Goal: Task Accomplishment & Management: Complete application form

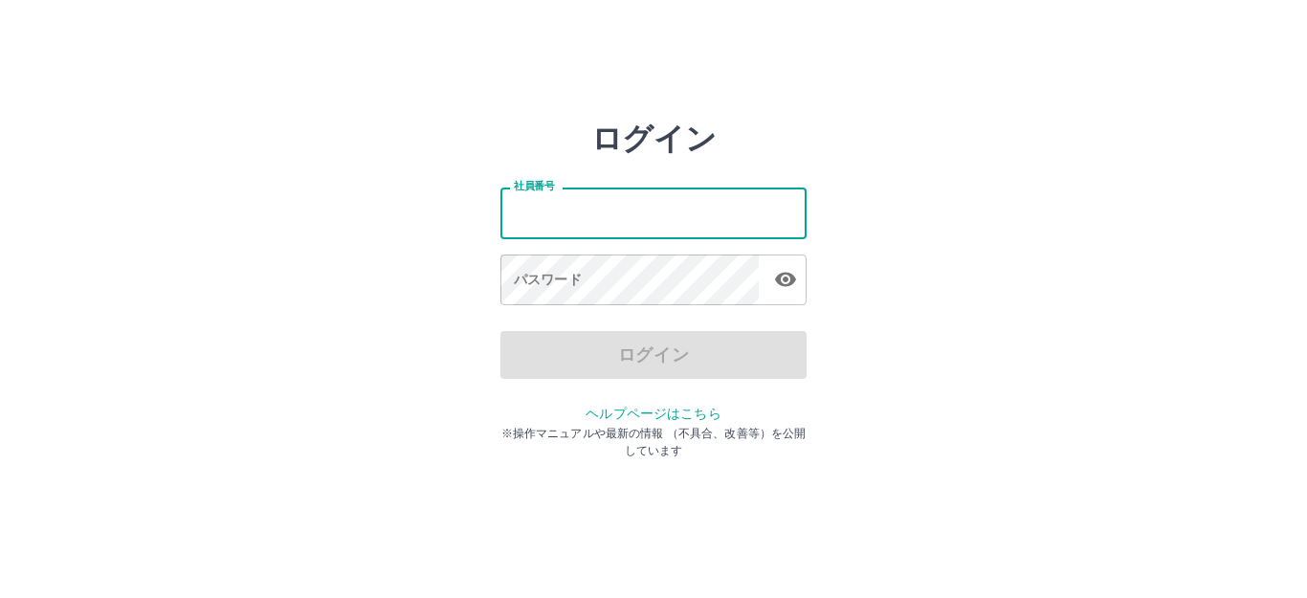
click at [628, 211] on input "社員番号" at bounding box center [653, 213] width 306 height 51
type input "*******"
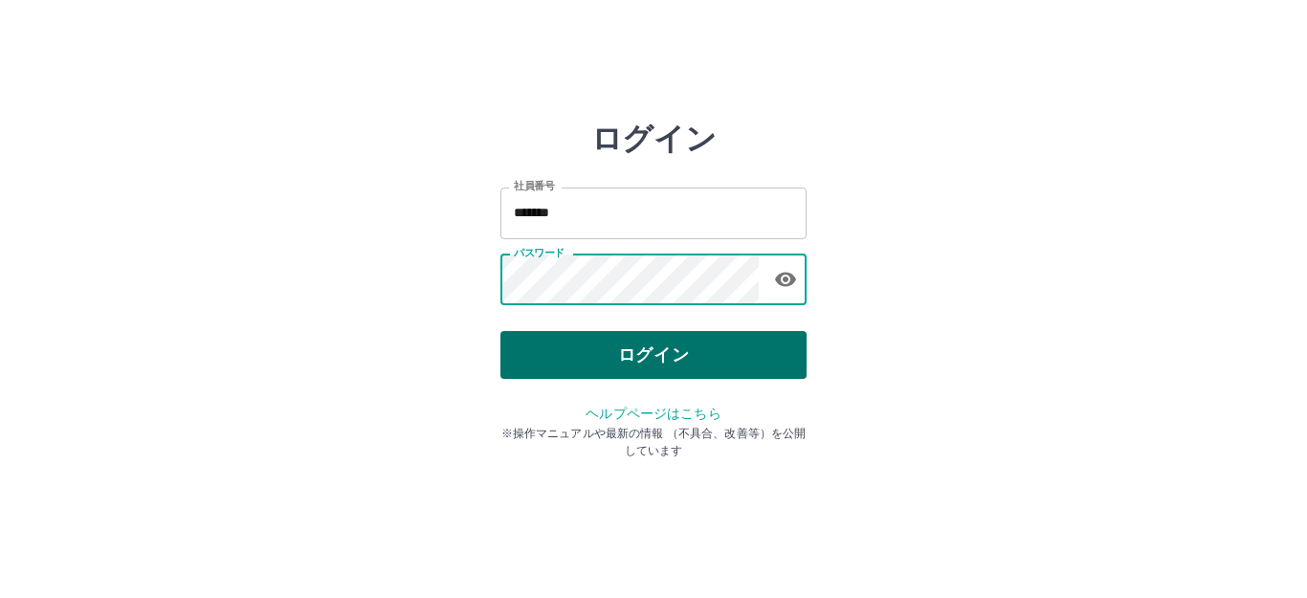
click at [630, 371] on button "ログイン" at bounding box center [653, 355] width 306 height 48
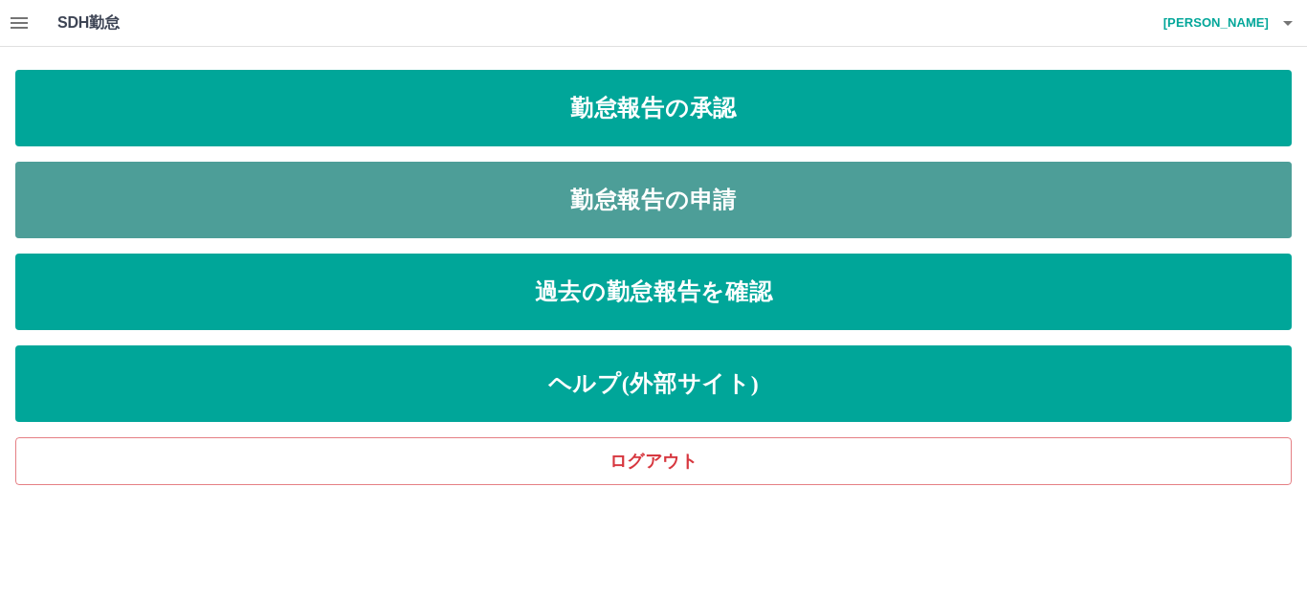
click at [644, 187] on link "勤怠報告の申請" at bounding box center [653, 200] width 1277 height 77
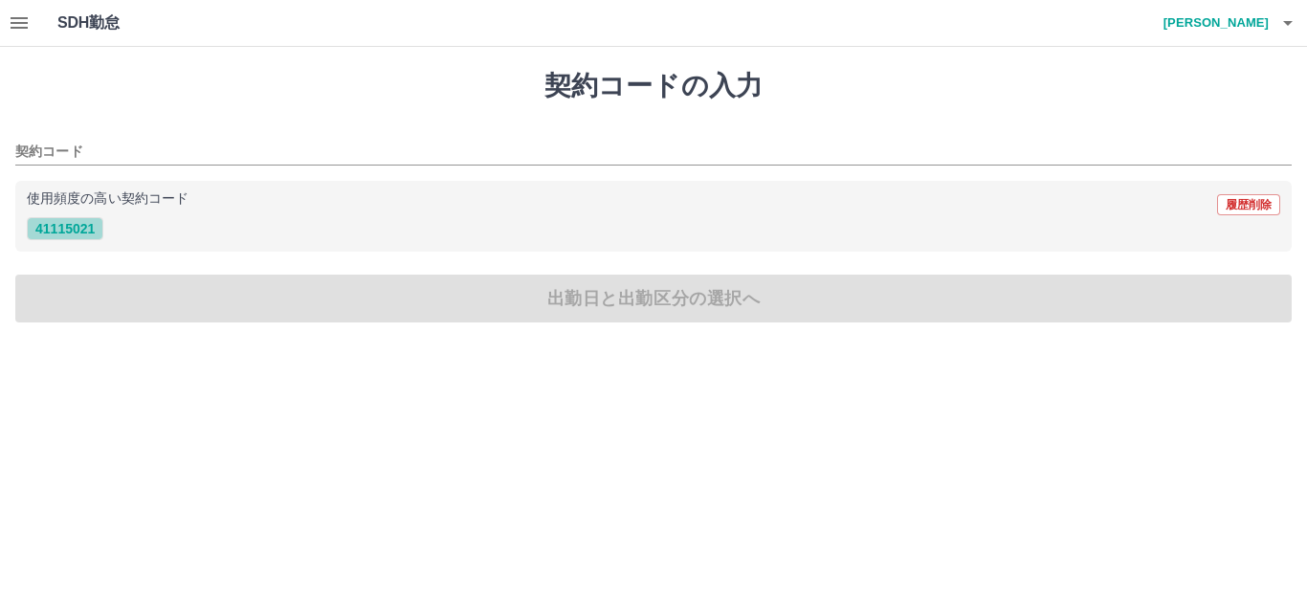
click at [67, 227] on button "41115021" at bounding box center [65, 228] width 77 height 23
type input "********"
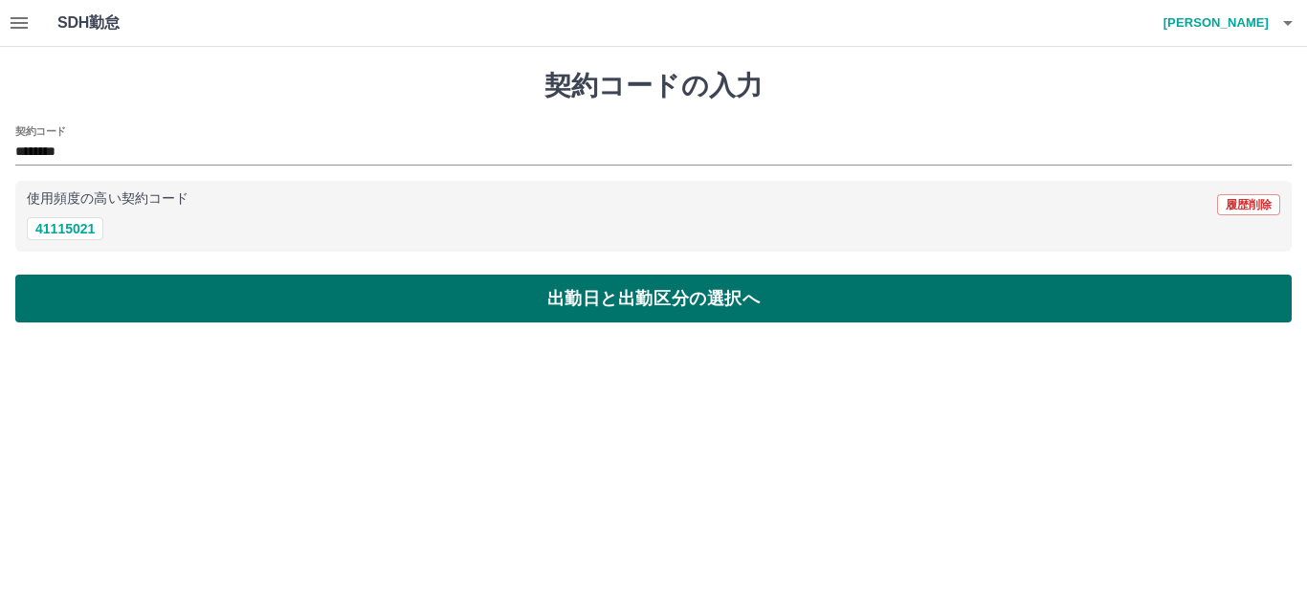
click at [344, 306] on button "出勤日と出勤区分の選択へ" at bounding box center [653, 299] width 1277 height 48
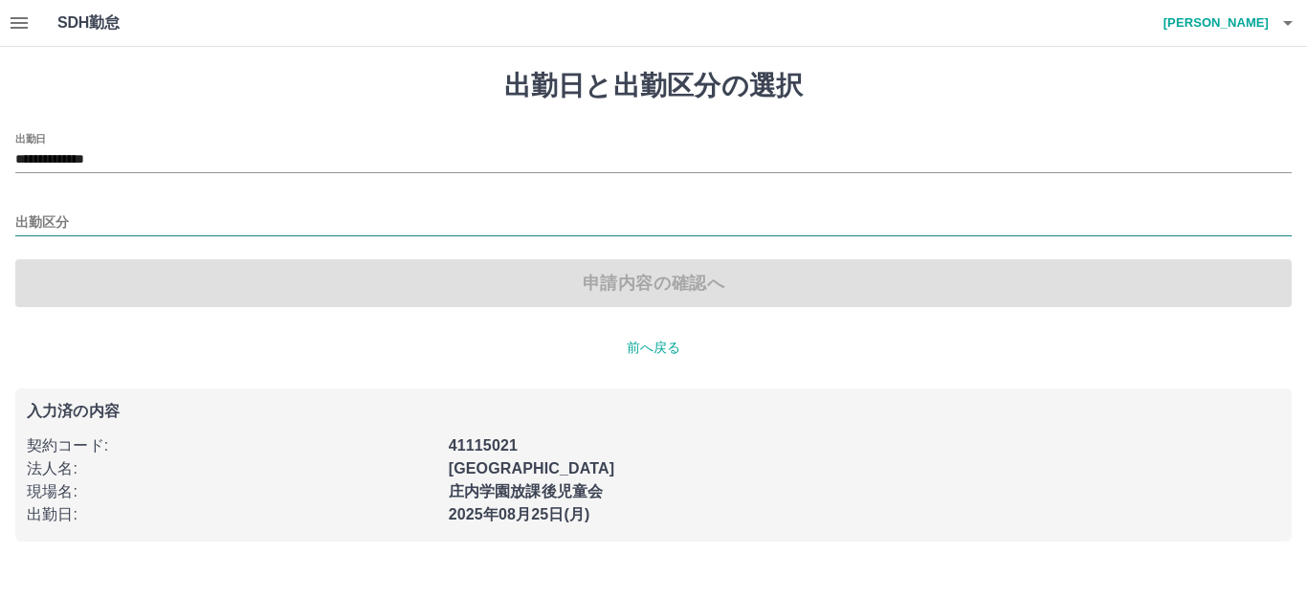
click at [77, 211] on input "出勤区分" at bounding box center [653, 223] width 1277 height 24
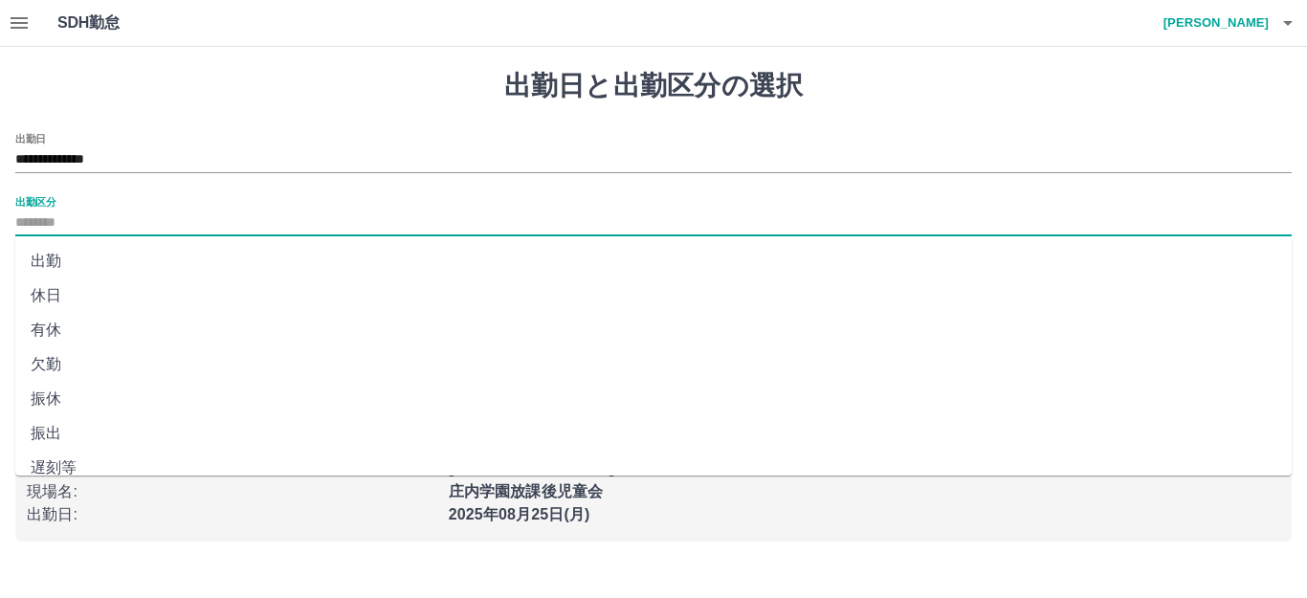
click at [90, 260] on li "出勤" at bounding box center [653, 261] width 1277 height 34
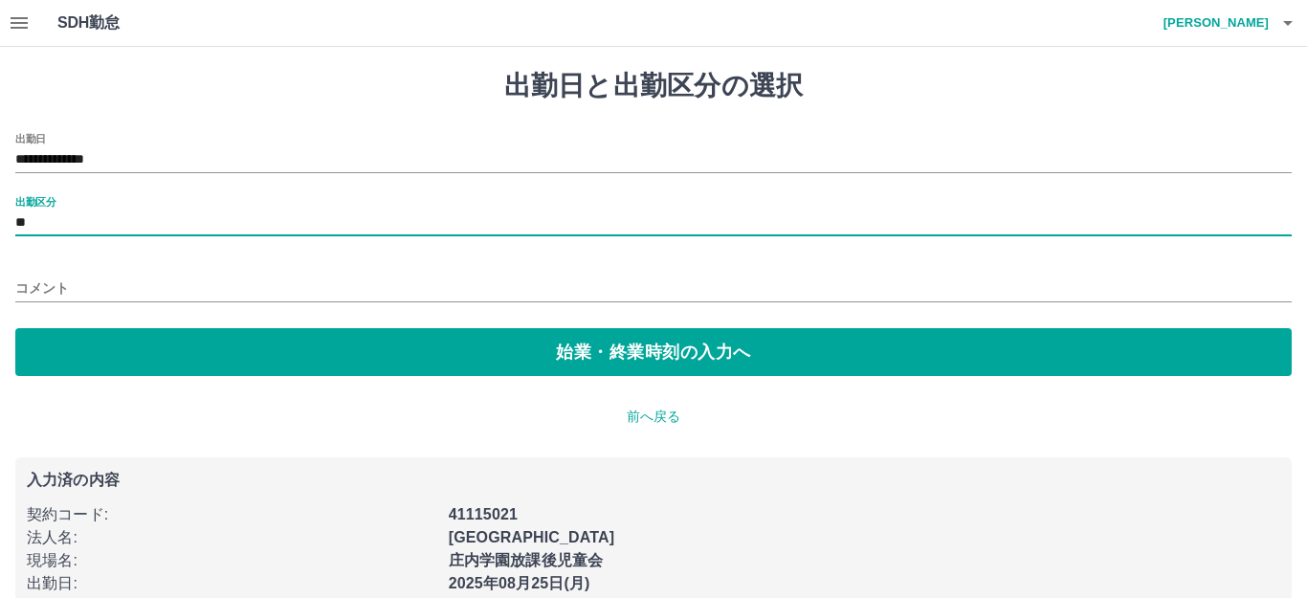
type input "**"
click at [90, 275] on input "コメント" at bounding box center [645, 289] width 1260 height 28
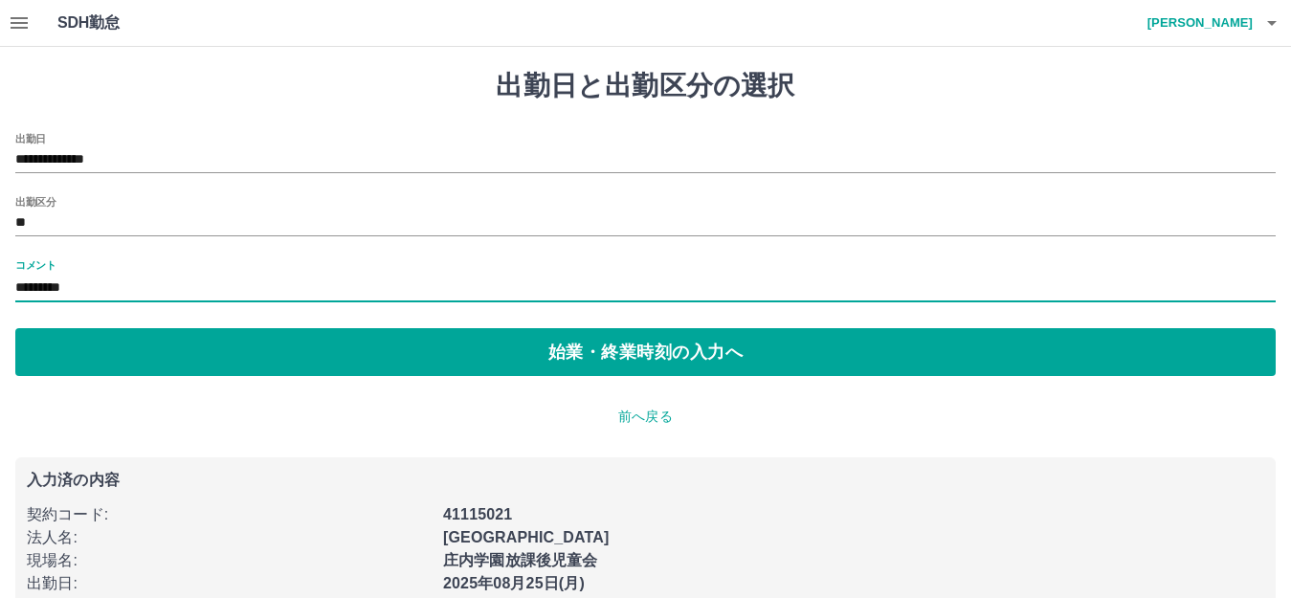
type input "*********"
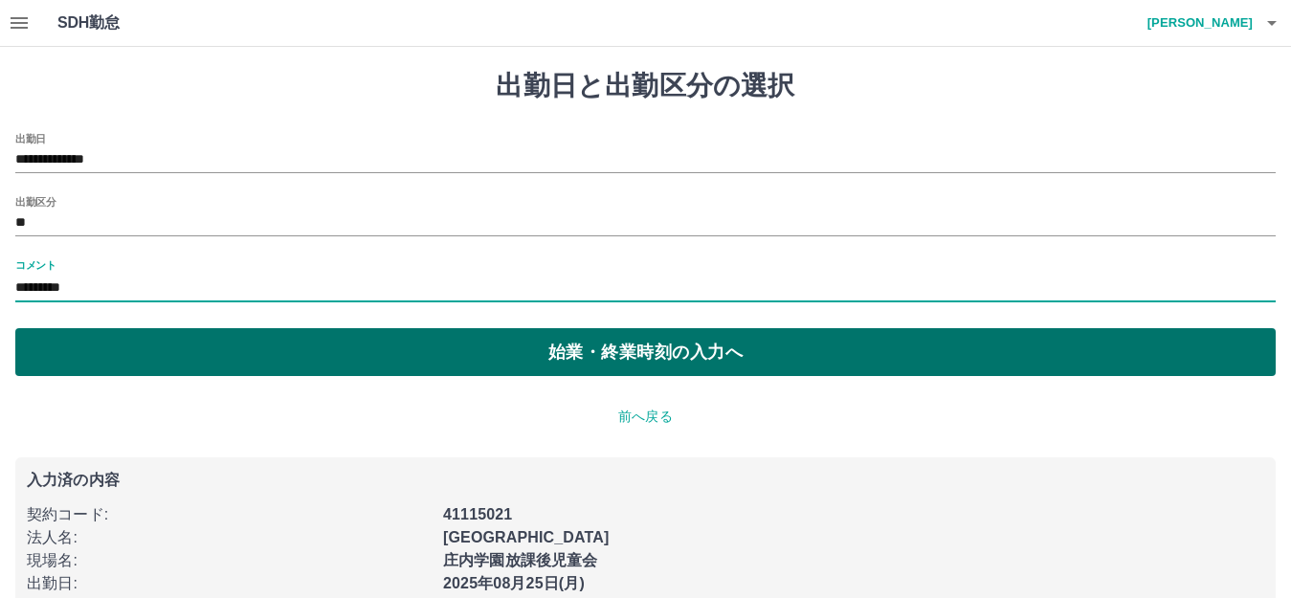
click at [115, 351] on button "始業・終業時刻の入力へ" at bounding box center [645, 352] width 1260 height 48
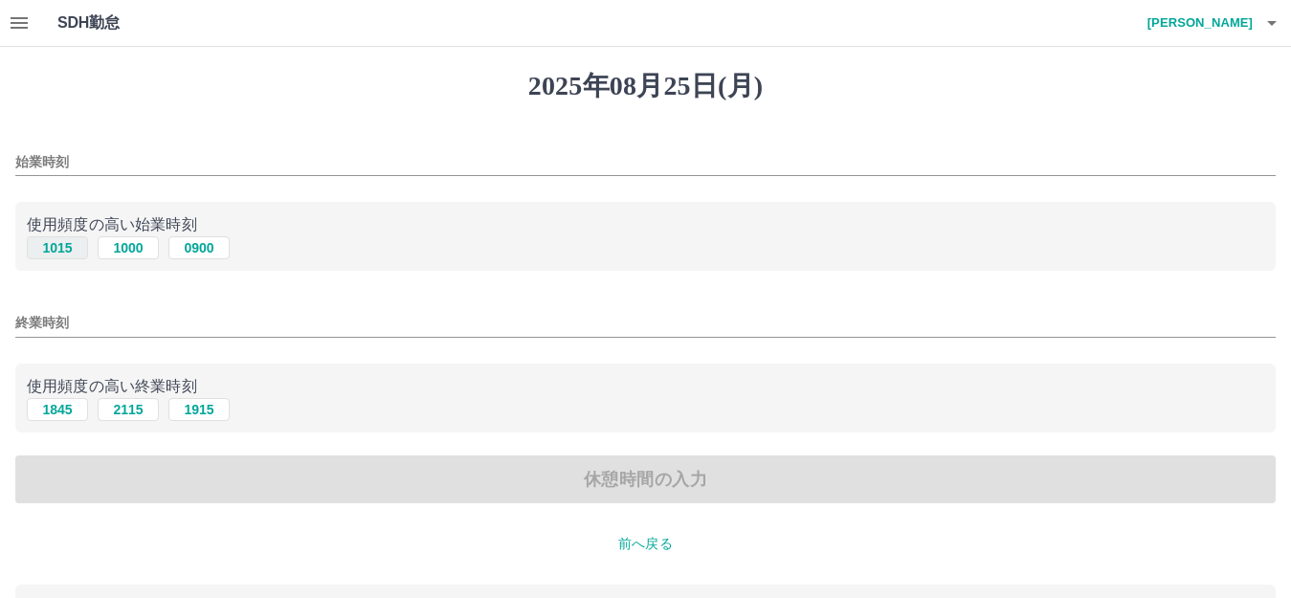
click at [57, 246] on button "1015" at bounding box center [57, 247] width 61 height 23
type input "****"
click at [83, 316] on input "終業時刻" at bounding box center [645, 323] width 1260 height 28
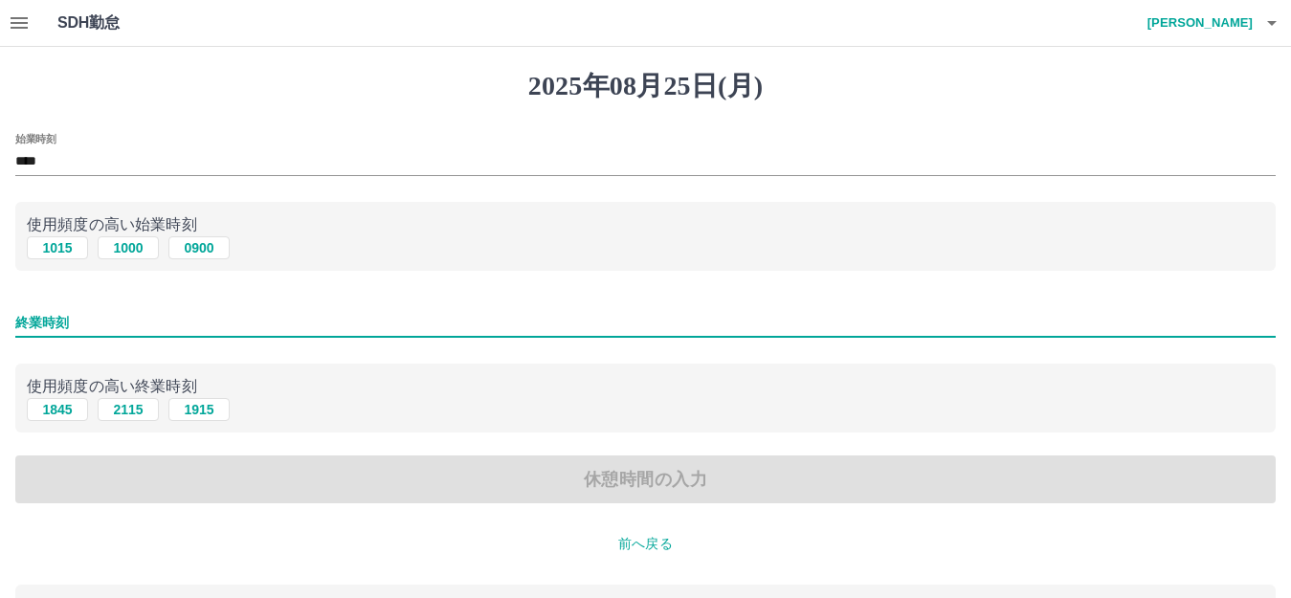
type input "****"
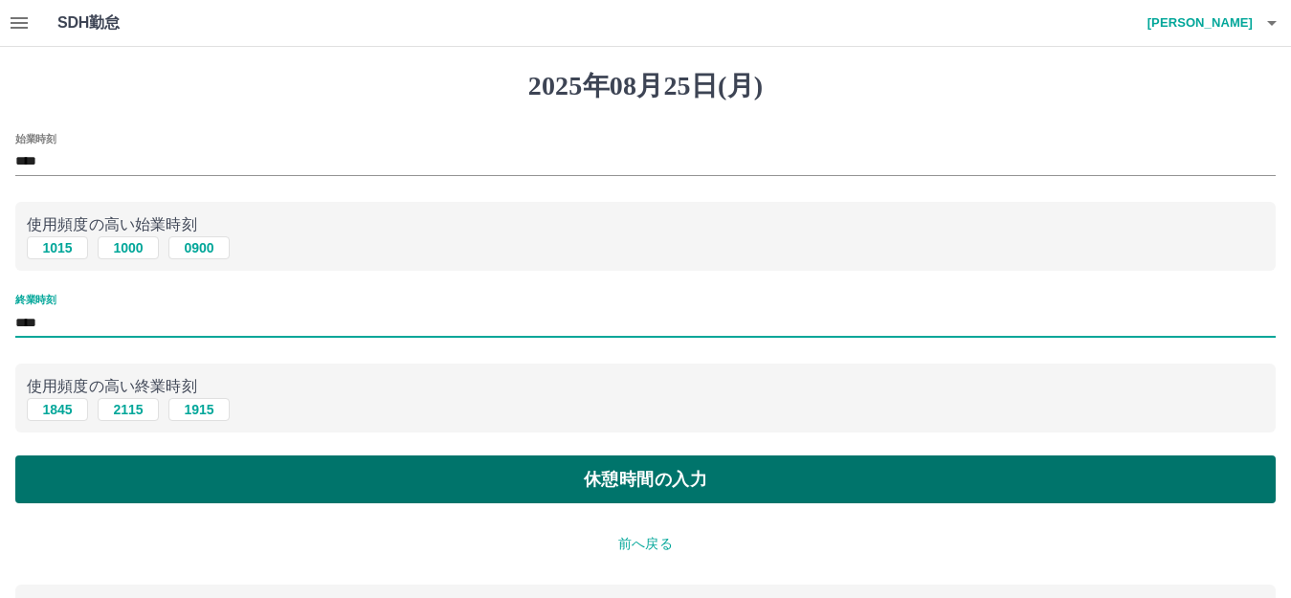
click at [217, 478] on button "休憩時間の入力" at bounding box center [645, 480] width 1260 height 48
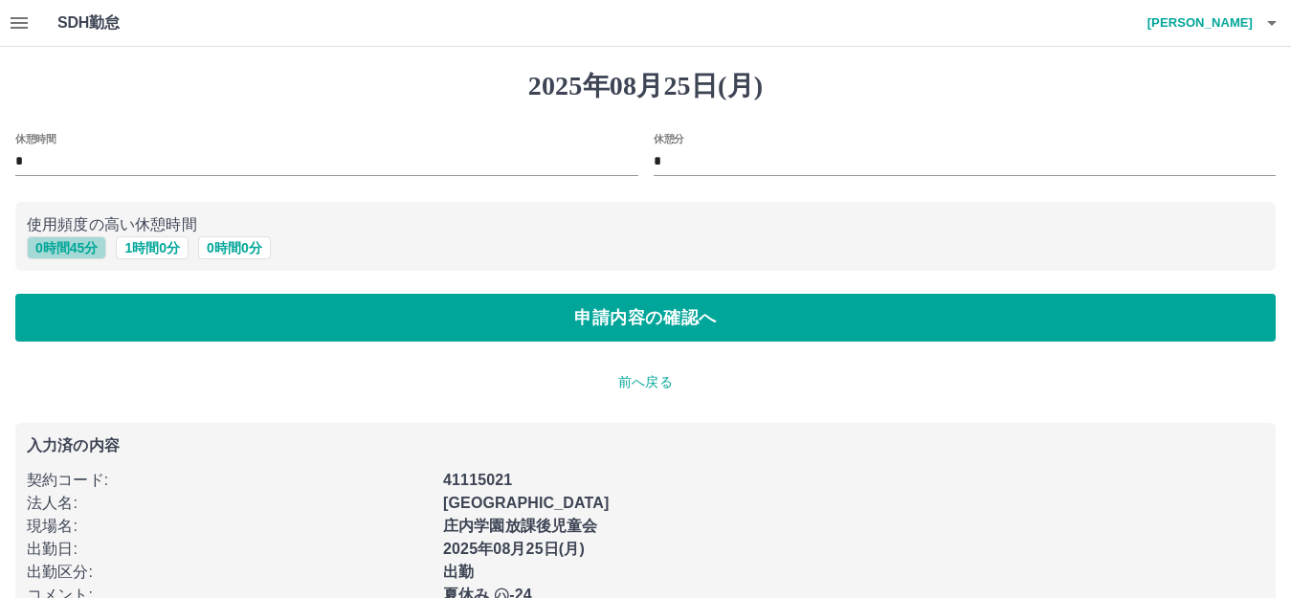
click at [72, 246] on button "0 時間 45 分" at bounding box center [66, 247] width 79 height 23
type input "**"
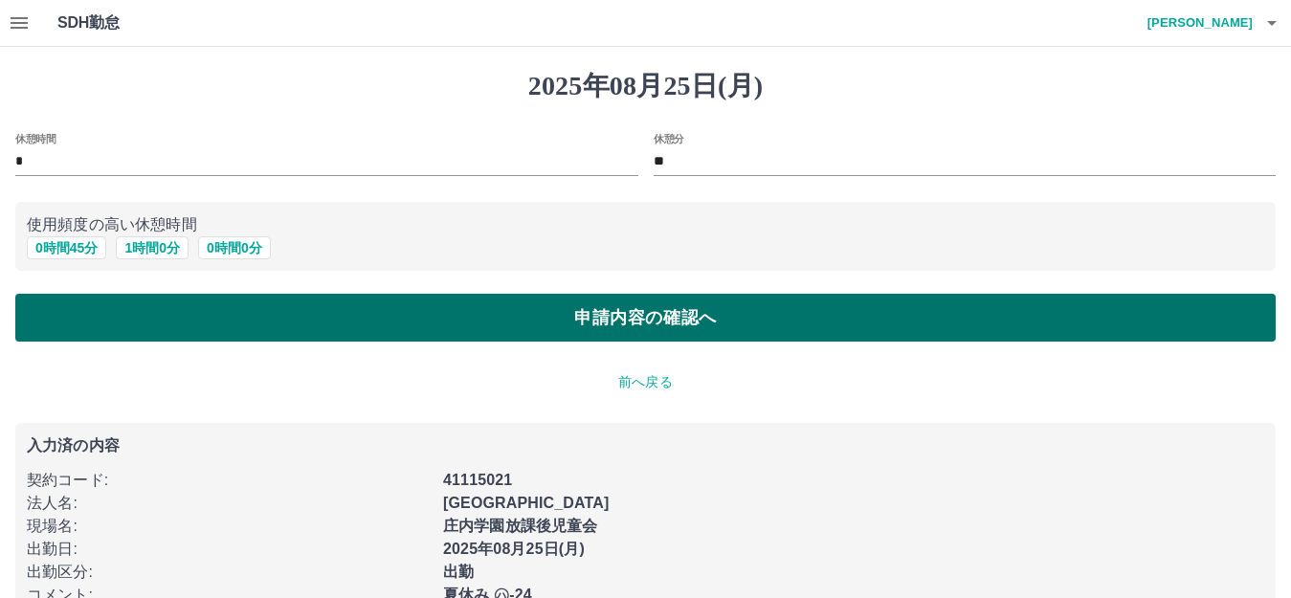
click at [221, 318] on button "申請内容の確認へ" at bounding box center [645, 318] width 1260 height 48
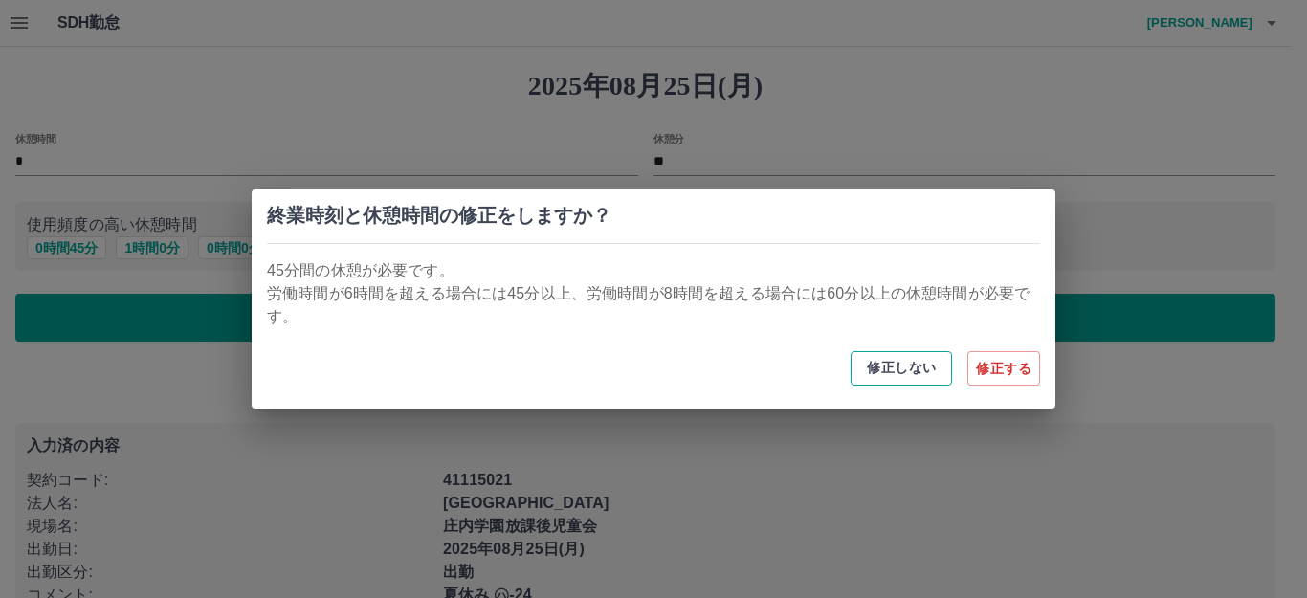
click at [888, 372] on button "修正しない" at bounding box center [901, 368] width 101 height 34
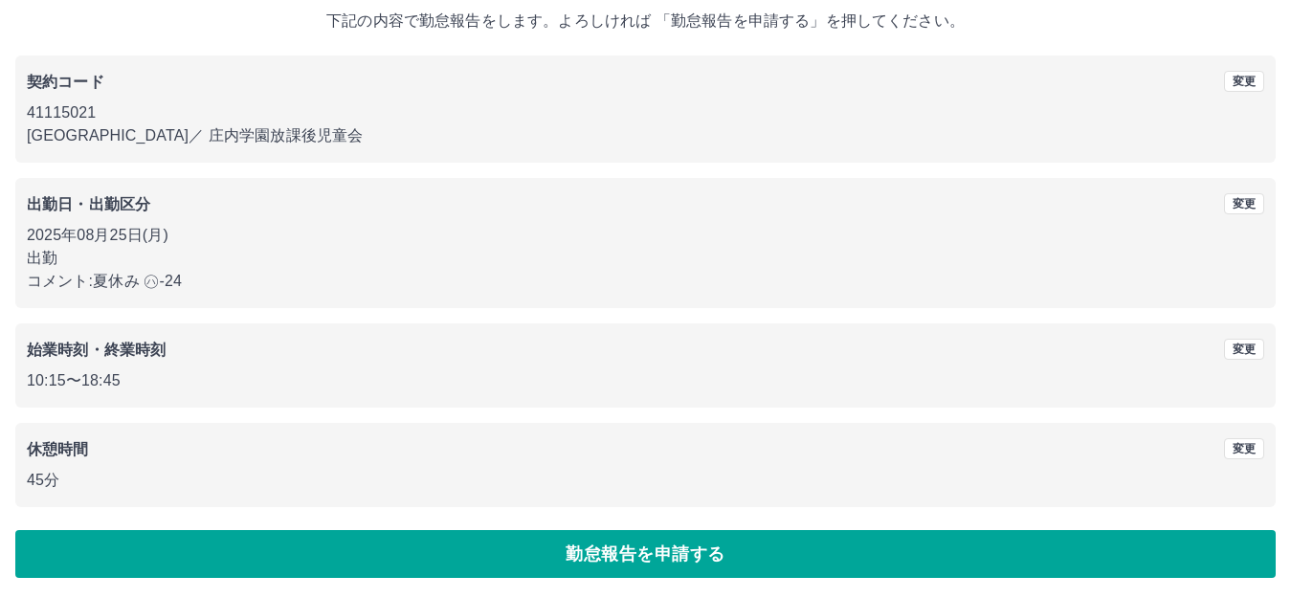
scroll to position [119, 0]
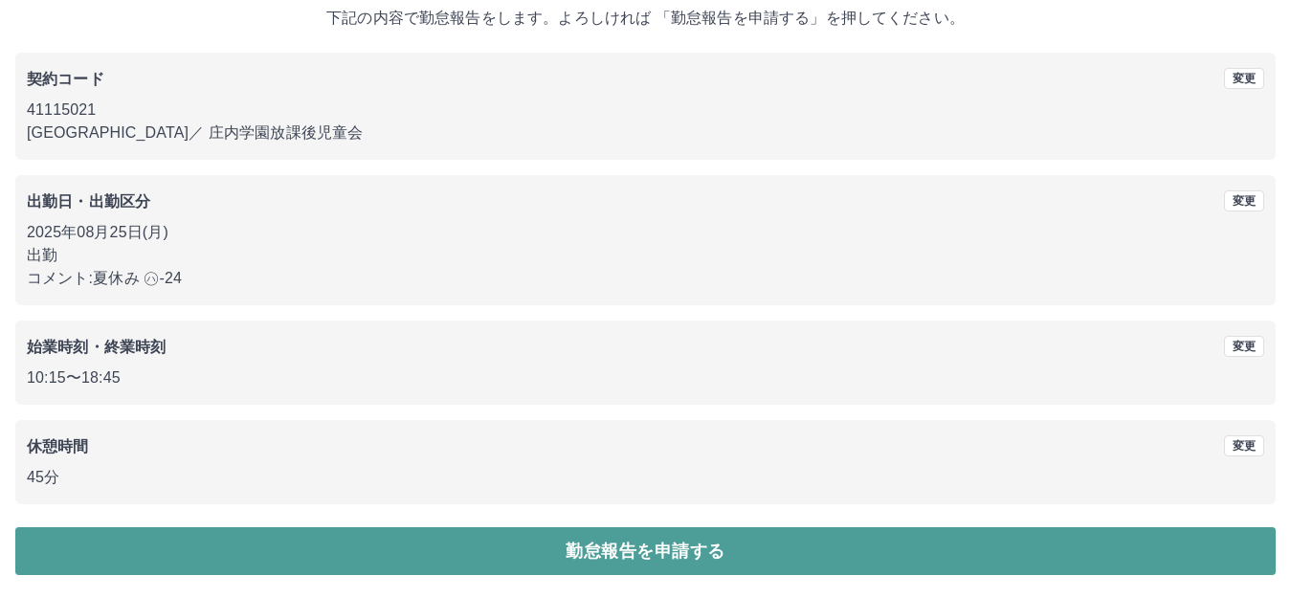
click at [385, 558] on button "勤怠報告を申請する" at bounding box center [645, 551] width 1260 height 48
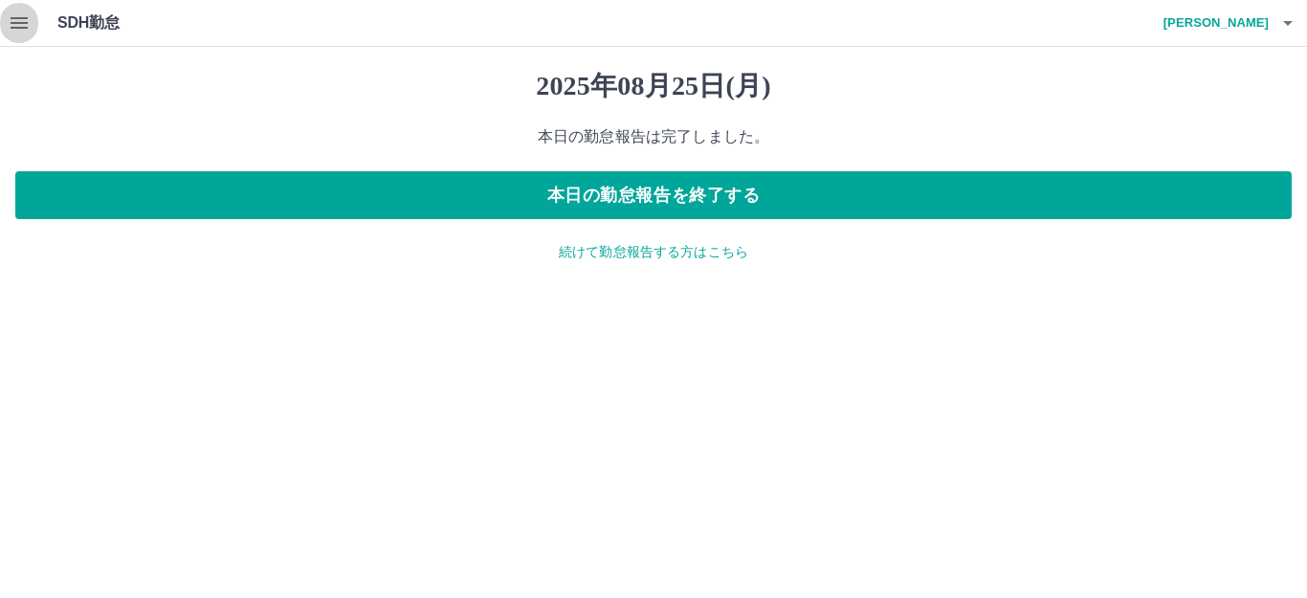
click at [23, 24] on icon "button" at bounding box center [19, 22] width 17 height 11
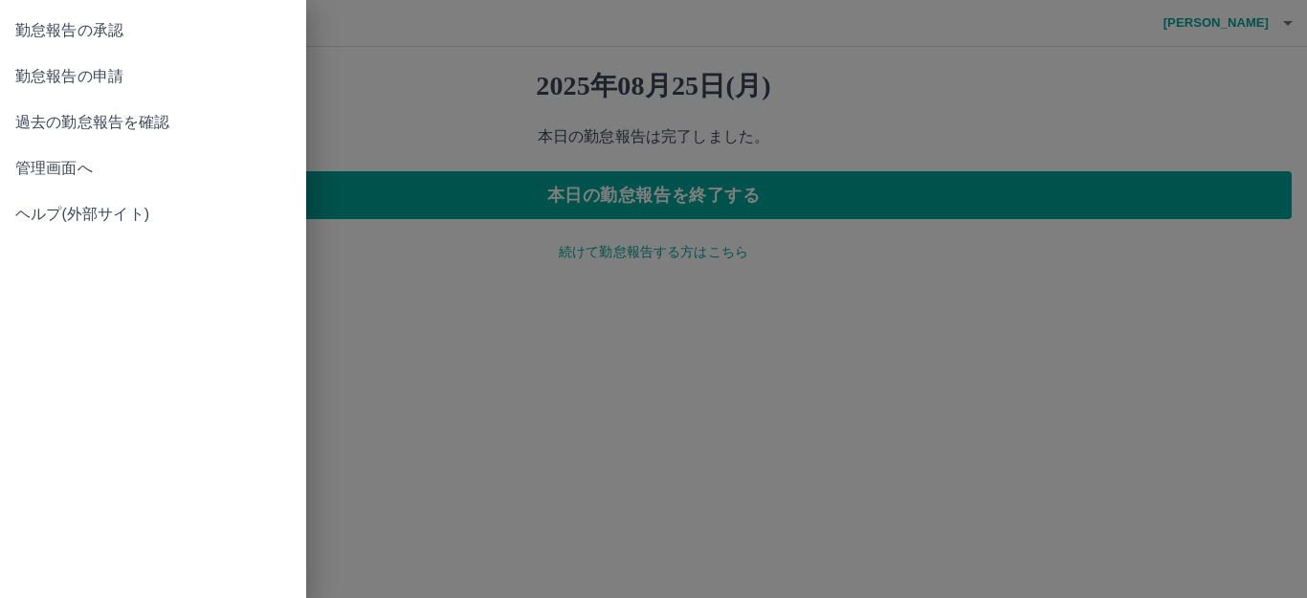
click at [148, 32] on span "勤怠報告の承認" at bounding box center [153, 30] width 276 height 23
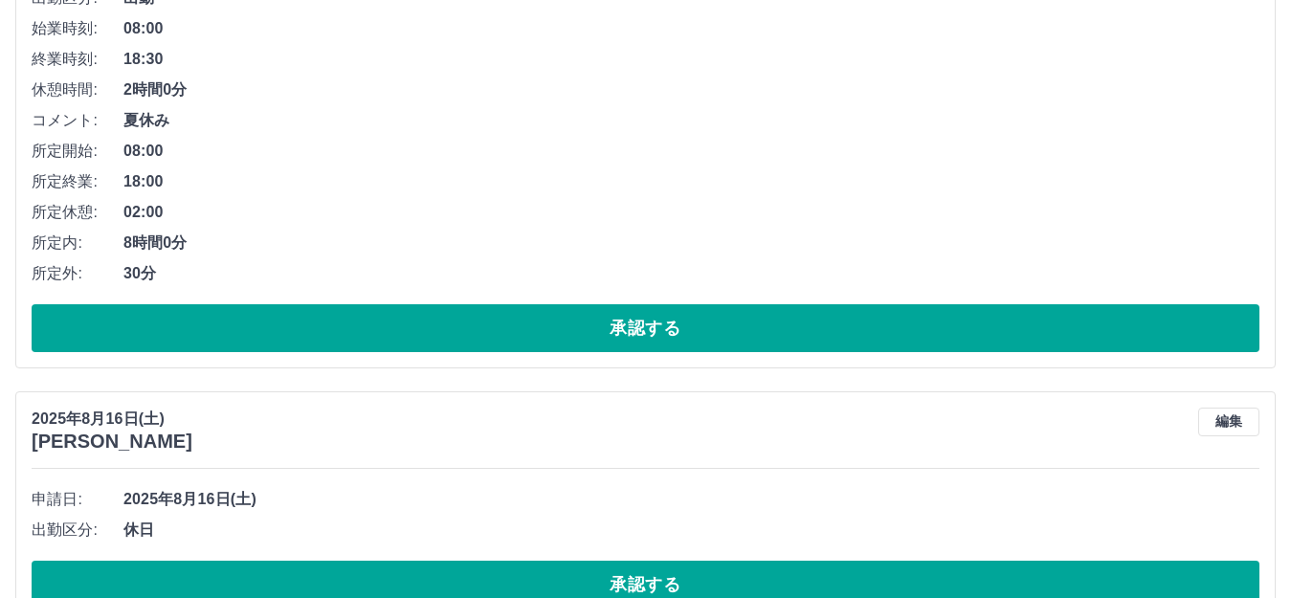
scroll to position [3062, 0]
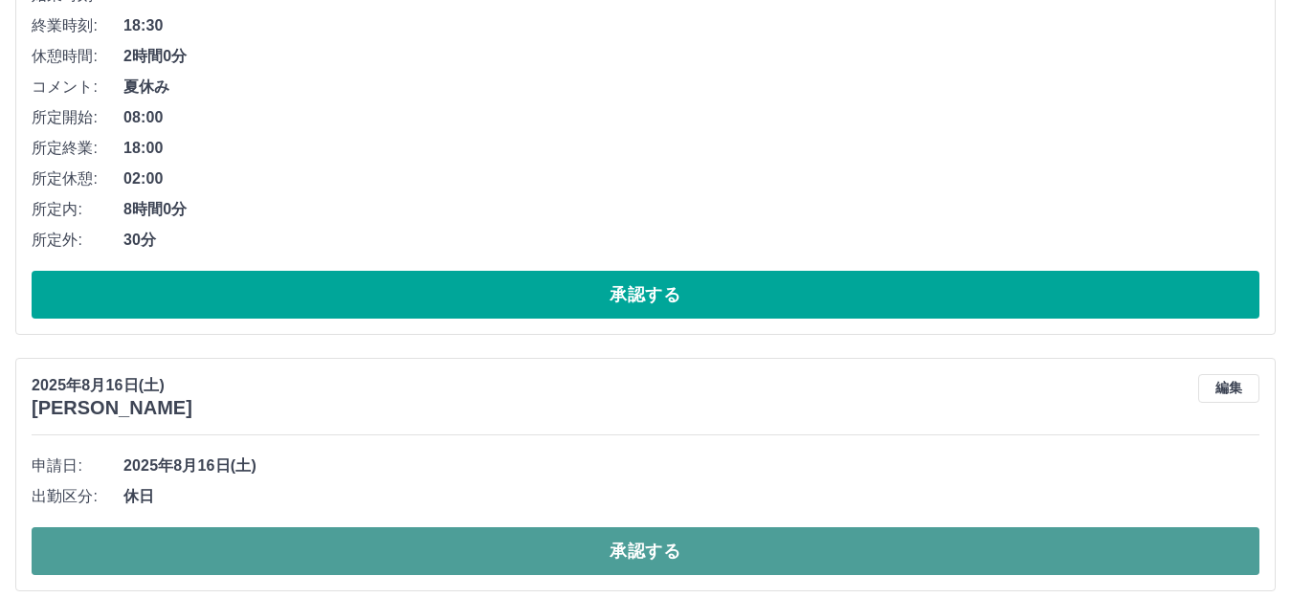
click at [385, 541] on button "承認する" at bounding box center [646, 551] width 1228 height 48
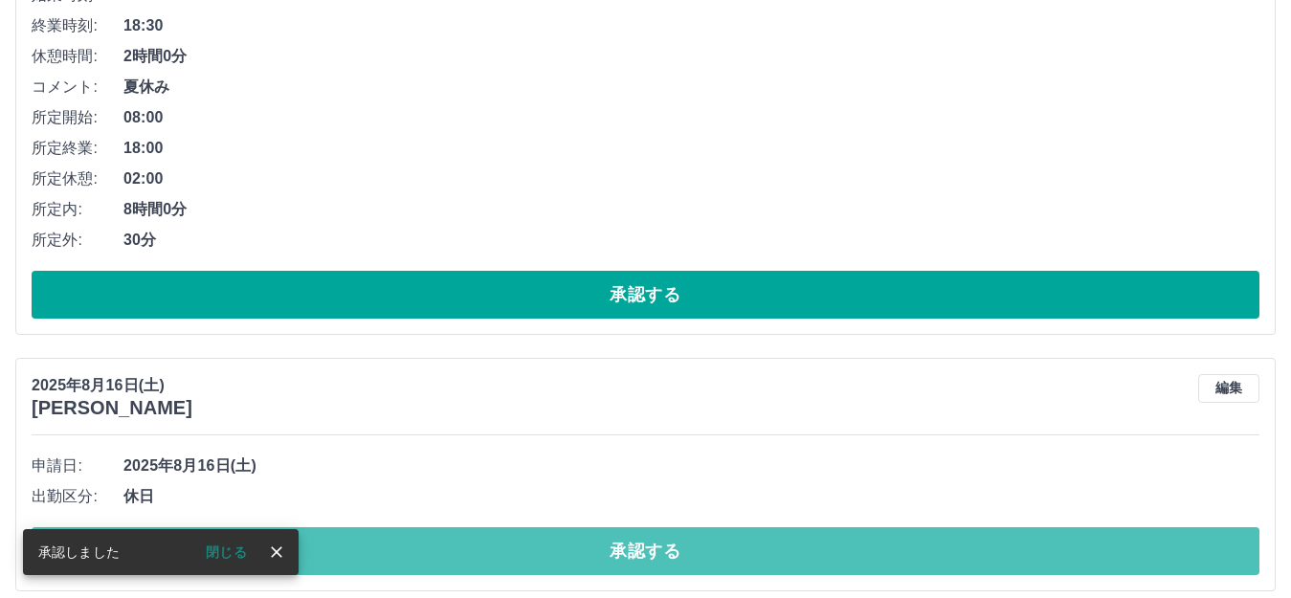
click at [385, 541] on button "承認する" at bounding box center [646, 551] width 1228 height 48
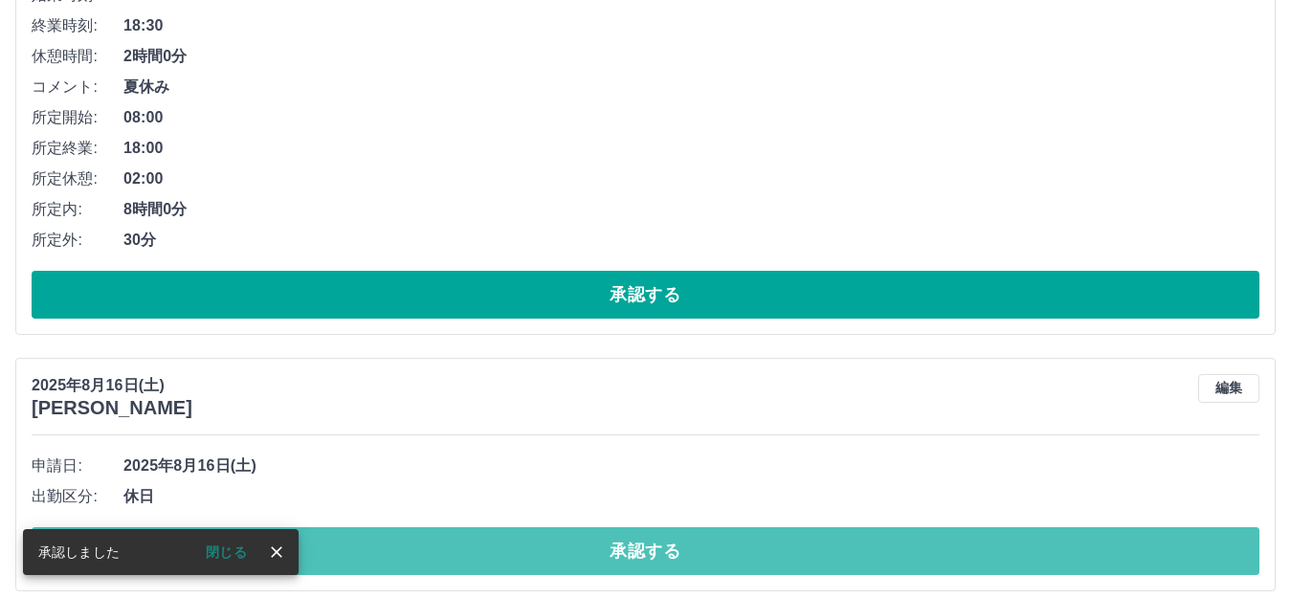
click at [385, 541] on button "承認する" at bounding box center [646, 551] width 1228 height 48
click at [353, 567] on button "承認する" at bounding box center [646, 551] width 1228 height 48
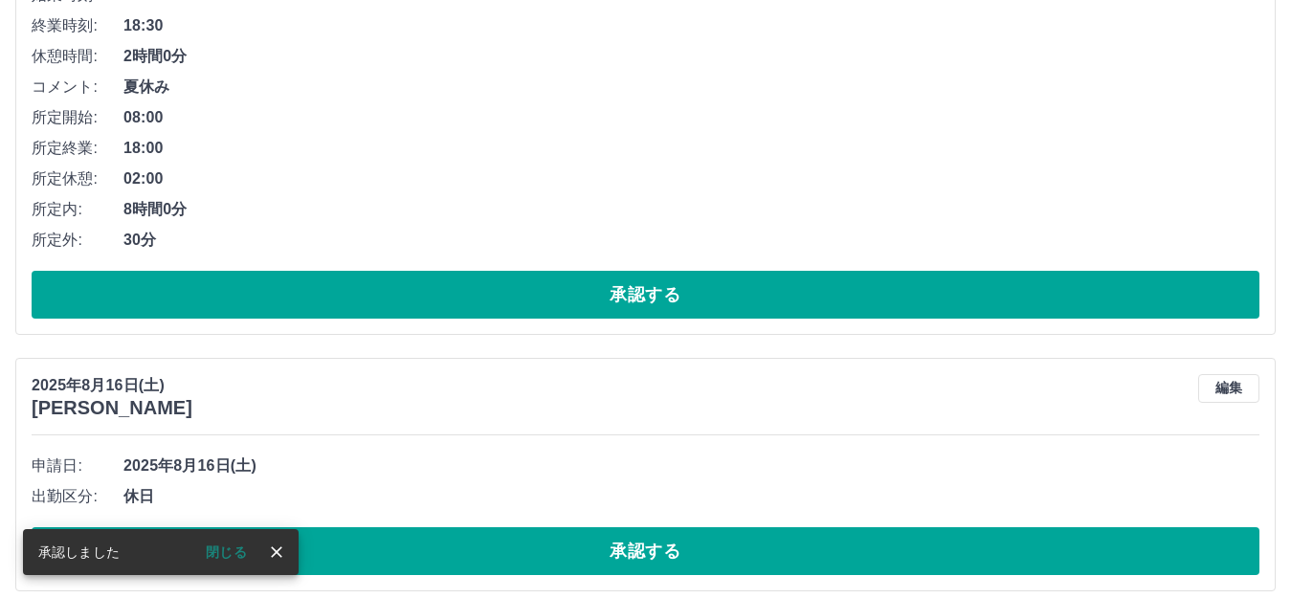
click at [357, 556] on button "承認する" at bounding box center [646, 551] width 1228 height 48
click at [358, 556] on button "承認する" at bounding box center [646, 551] width 1228 height 48
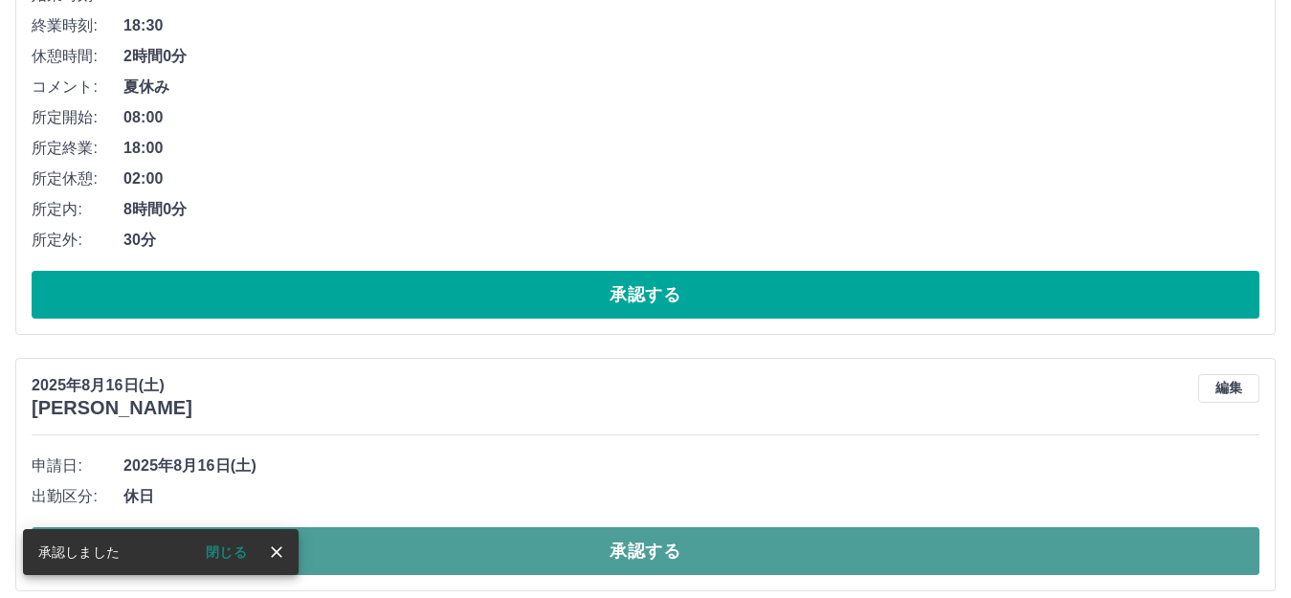
click at [358, 555] on button "承認する" at bounding box center [646, 551] width 1228 height 48
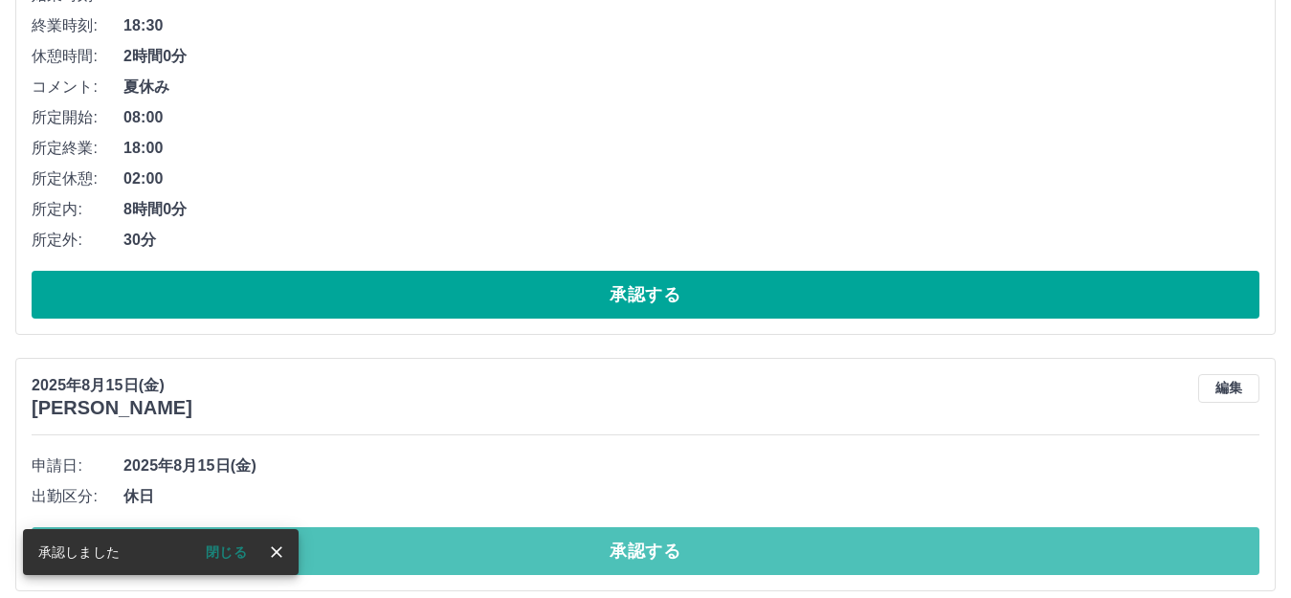
click at [358, 555] on button "承認する" at bounding box center [646, 551] width 1228 height 48
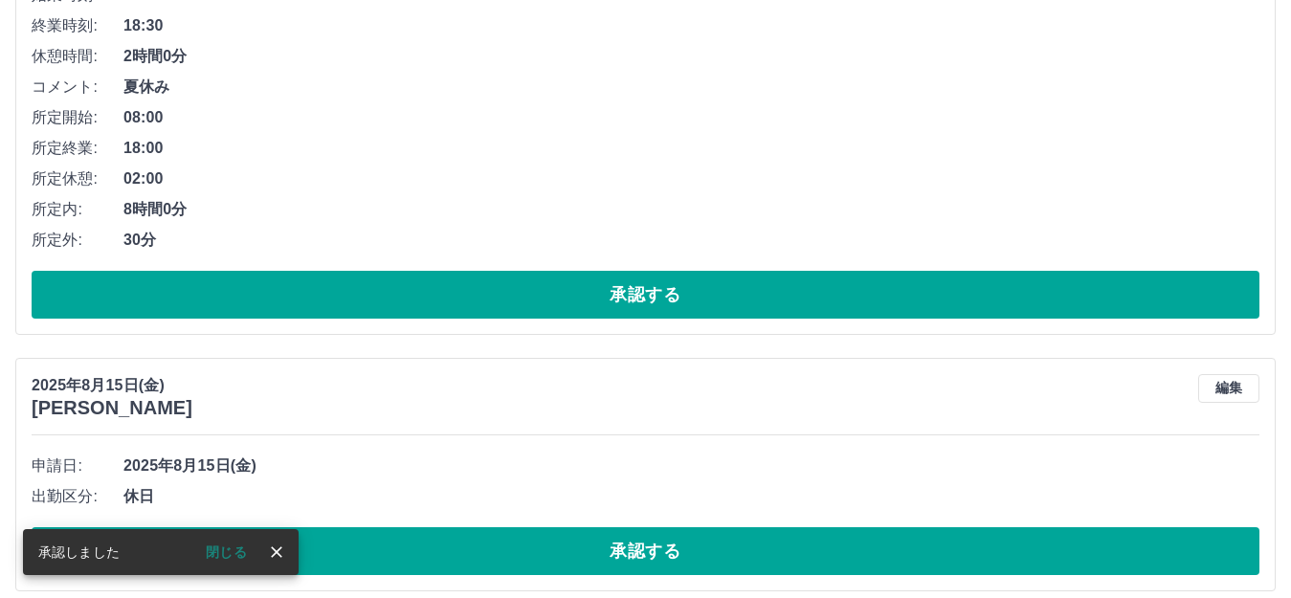
click at [358, 555] on button "承認する" at bounding box center [646, 551] width 1228 height 48
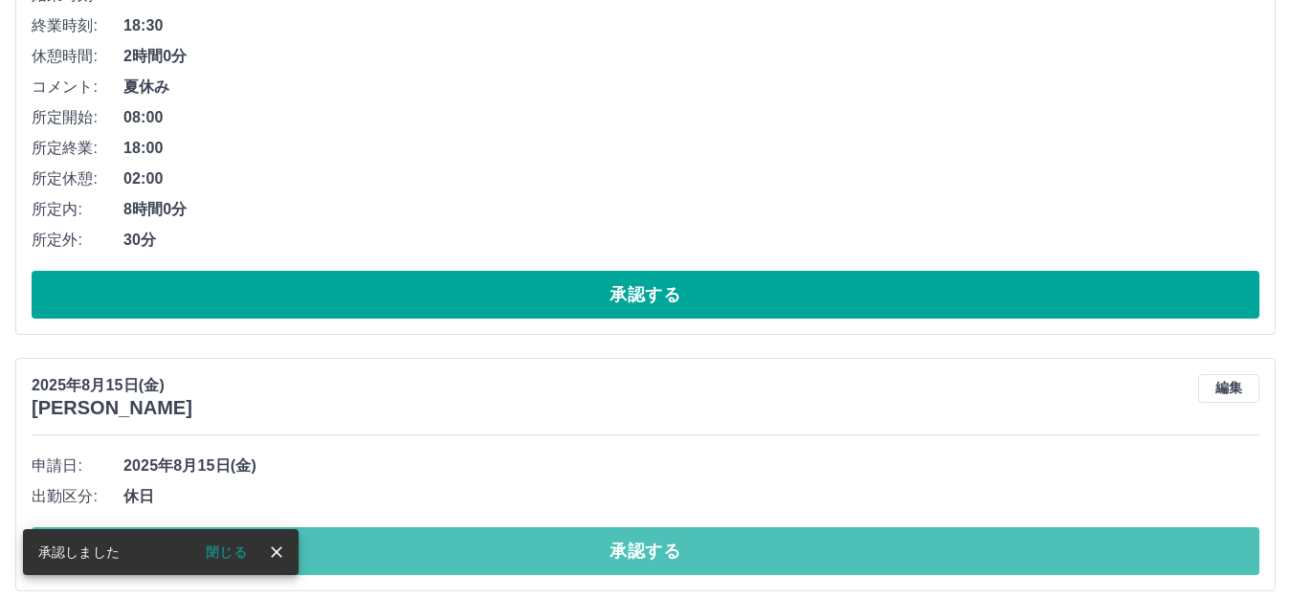
click at [358, 555] on button "承認する" at bounding box center [646, 551] width 1228 height 48
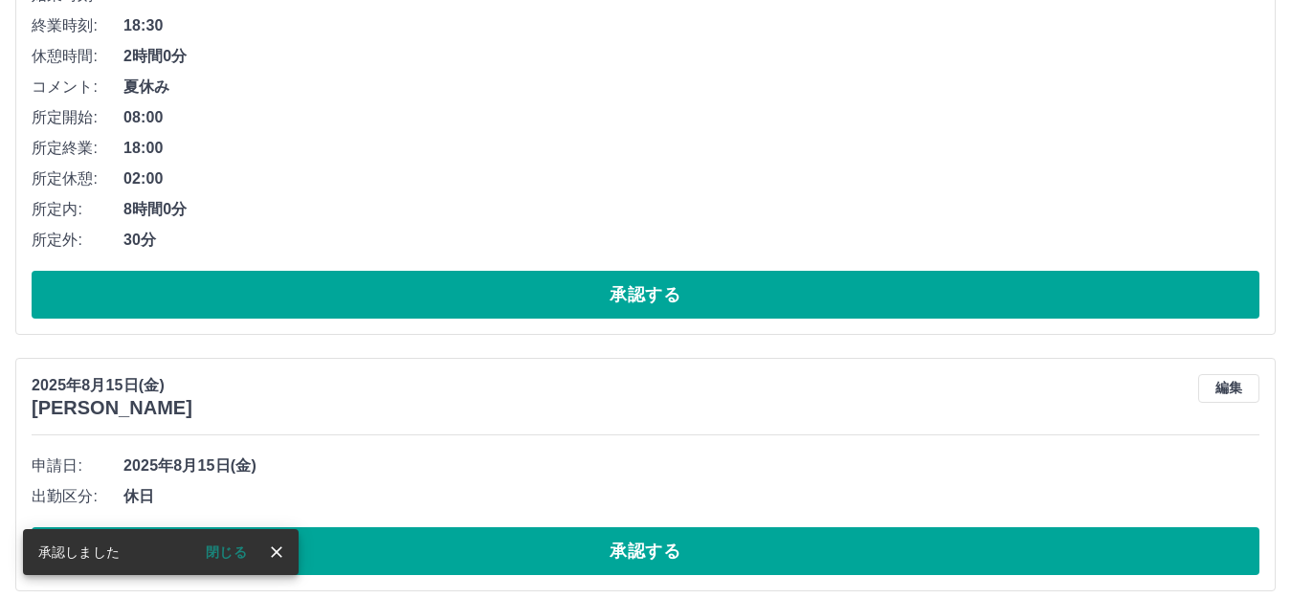
click at [358, 555] on button "承認する" at bounding box center [646, 551] width 1228 height 48
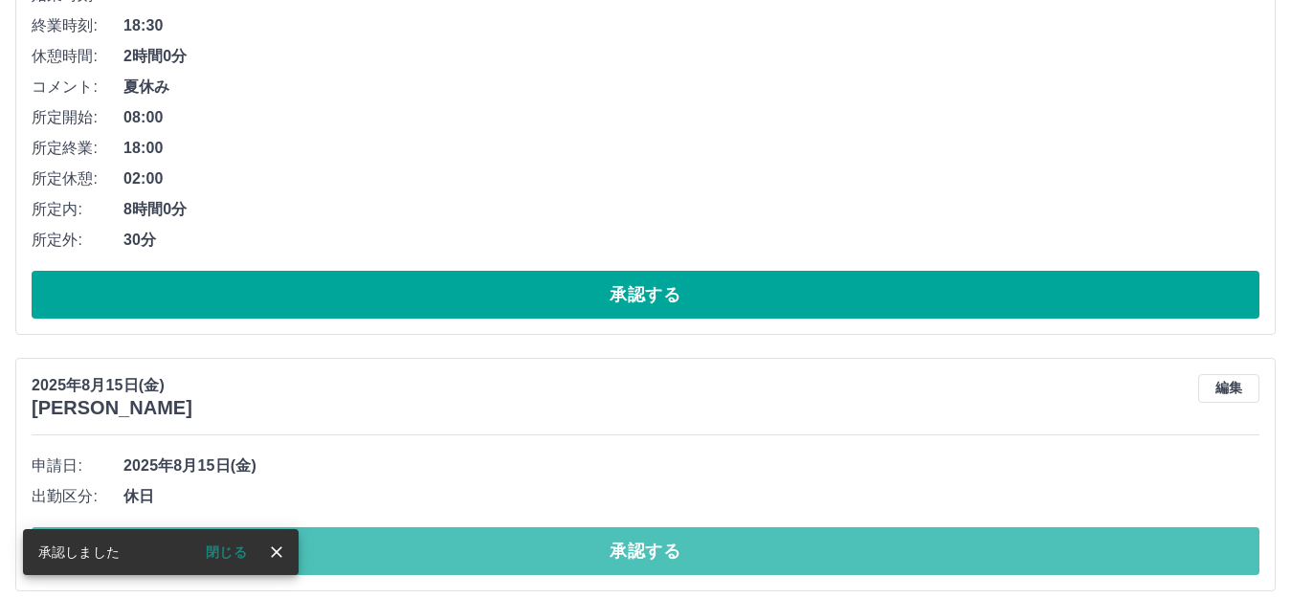
click at [358, 555] on button "承認する" at bounding box center [646, 551] width 1228 height 48
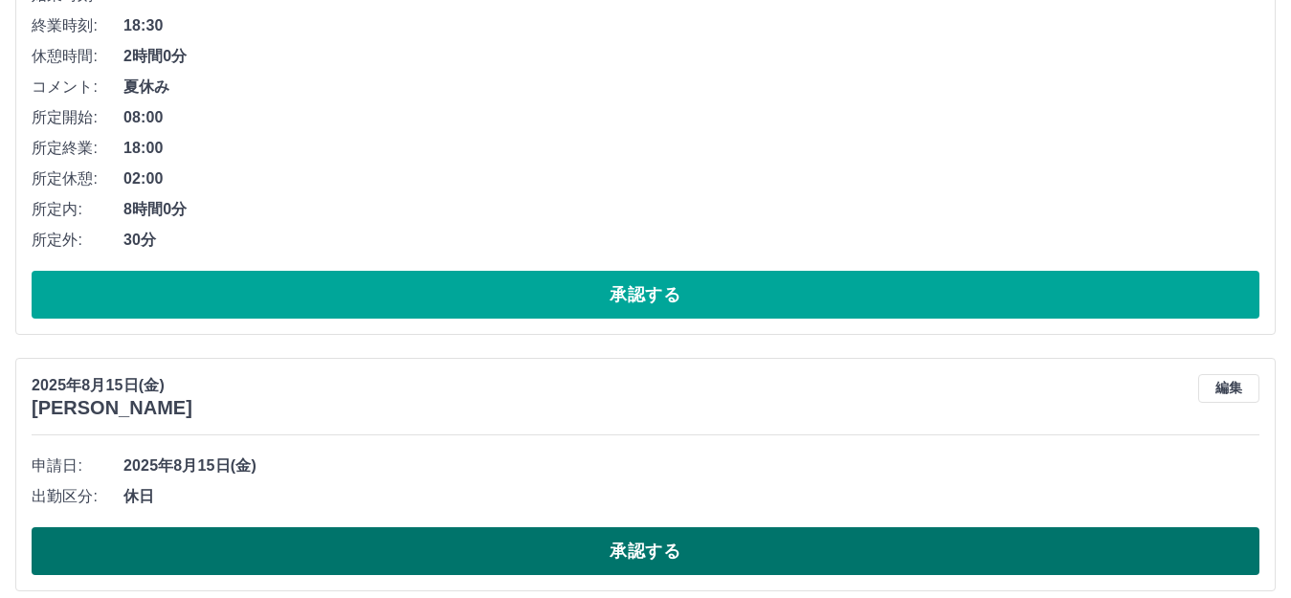
click at [392, 557] on button "承認する" at bounding box center [646, 551] width 1228 height 48
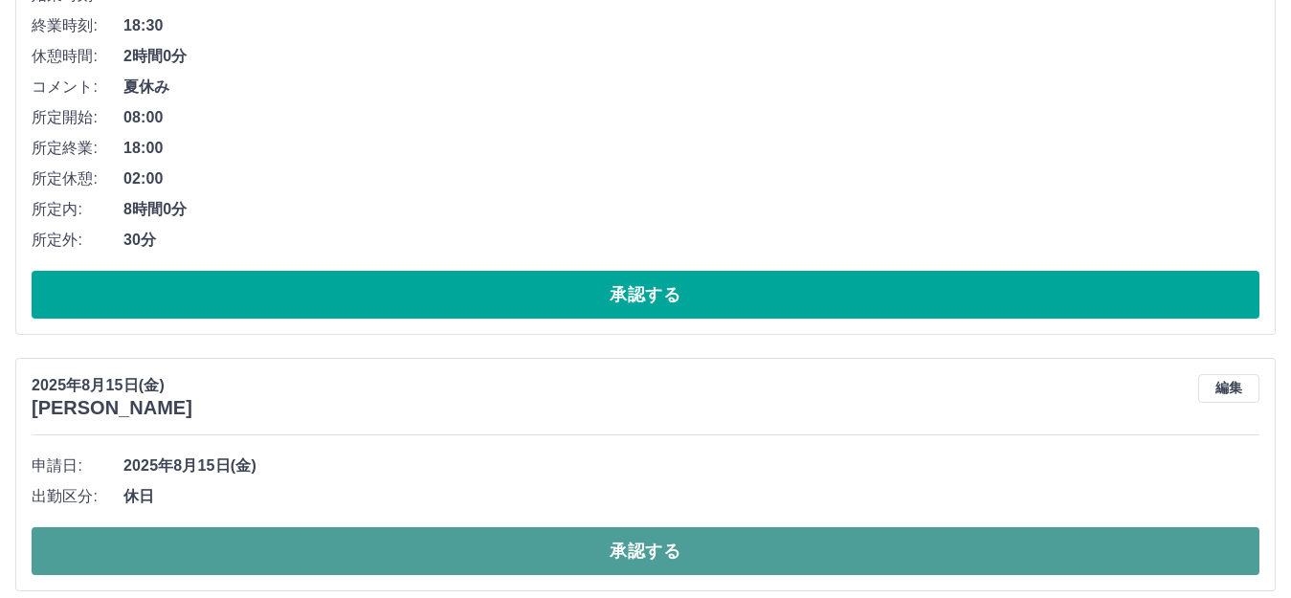
click at [425, 557] on button "承認する" at bounding box center [646, 551] width 1228 height 48
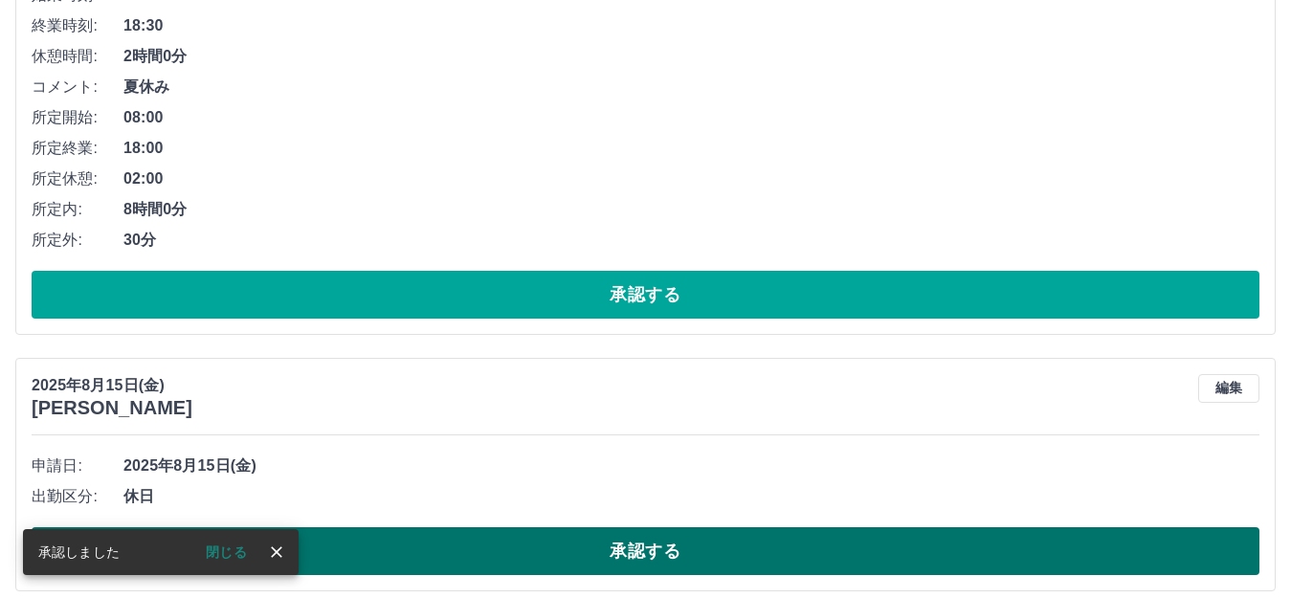
click at [406, 541] on button "承認する" at bounding box center [646, 551] width 1228 height 48
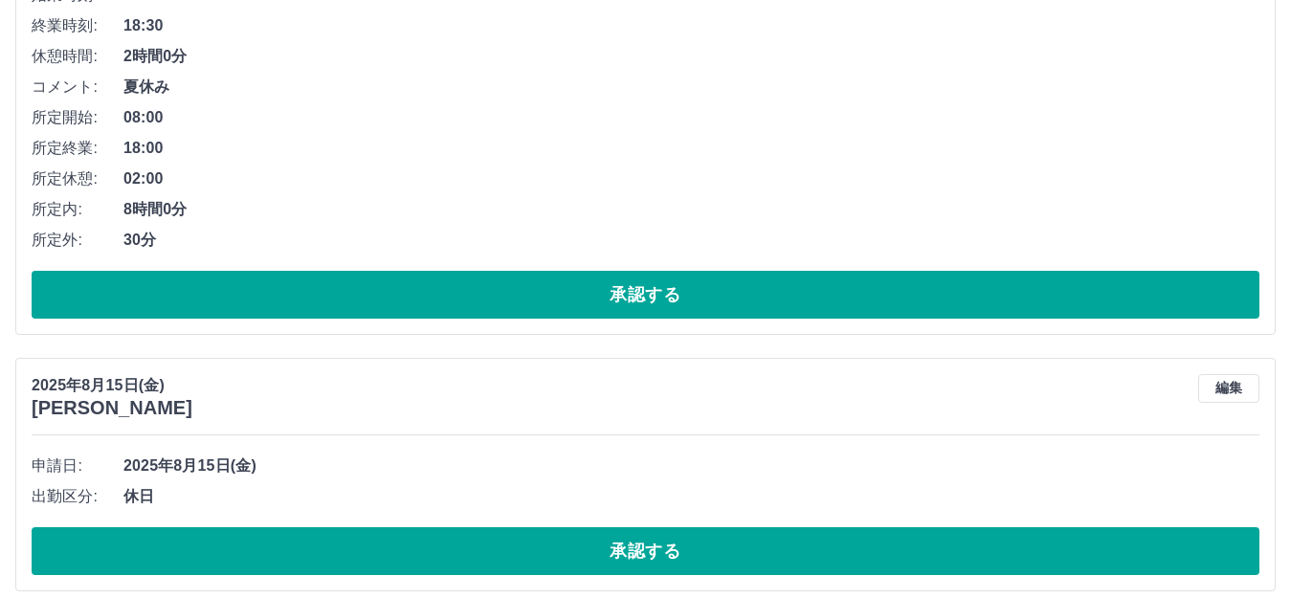
click at [406, 541] on button "承認する" at bounding box center [646, 551] width 1228 height 48
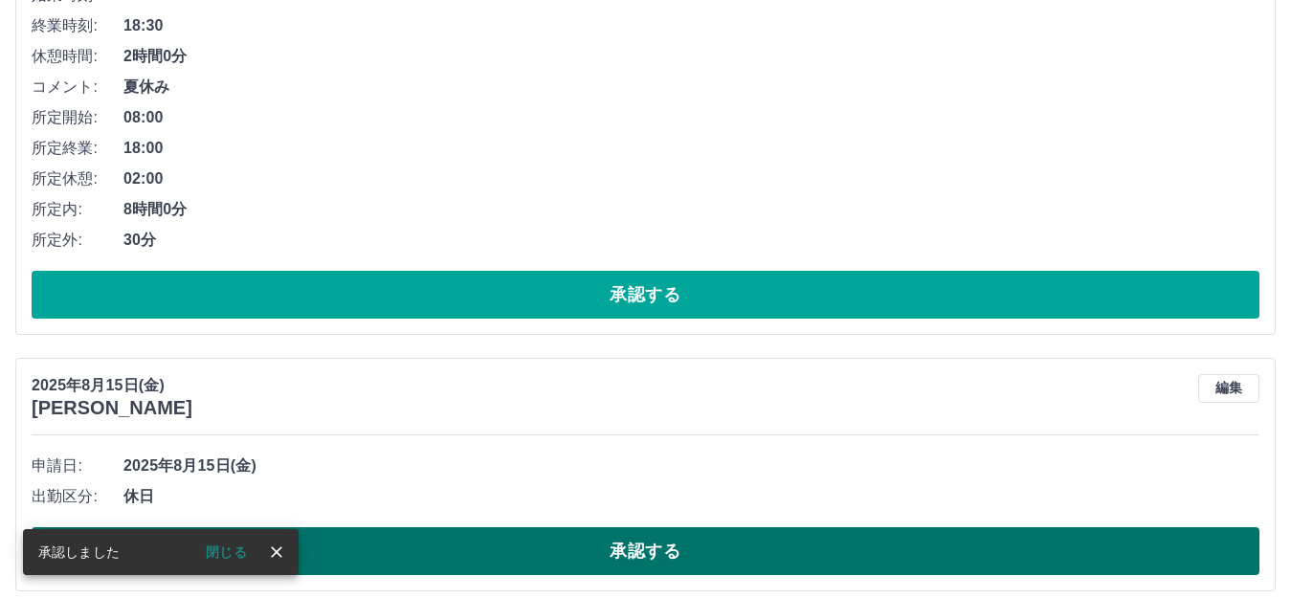
click at [406, 555] on button "承認する" at bounding box center [646, 551] width 1228 height 48
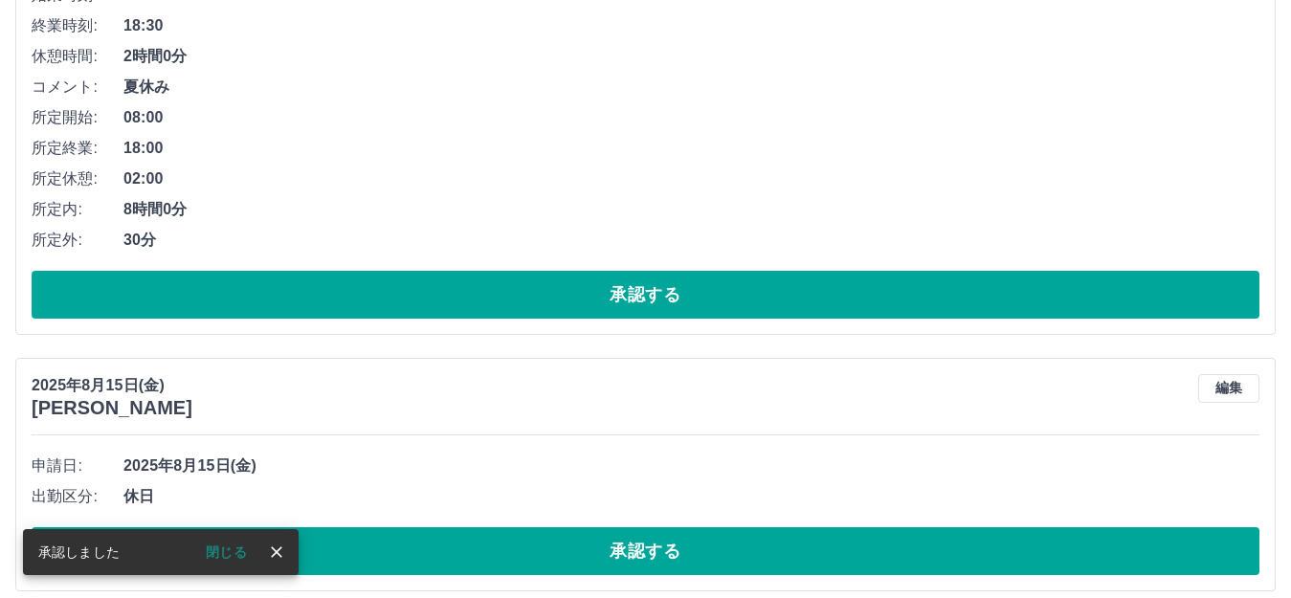
click at [406, 555] on button "承認する" at bounding box center [646, 551] width 1228 height 48
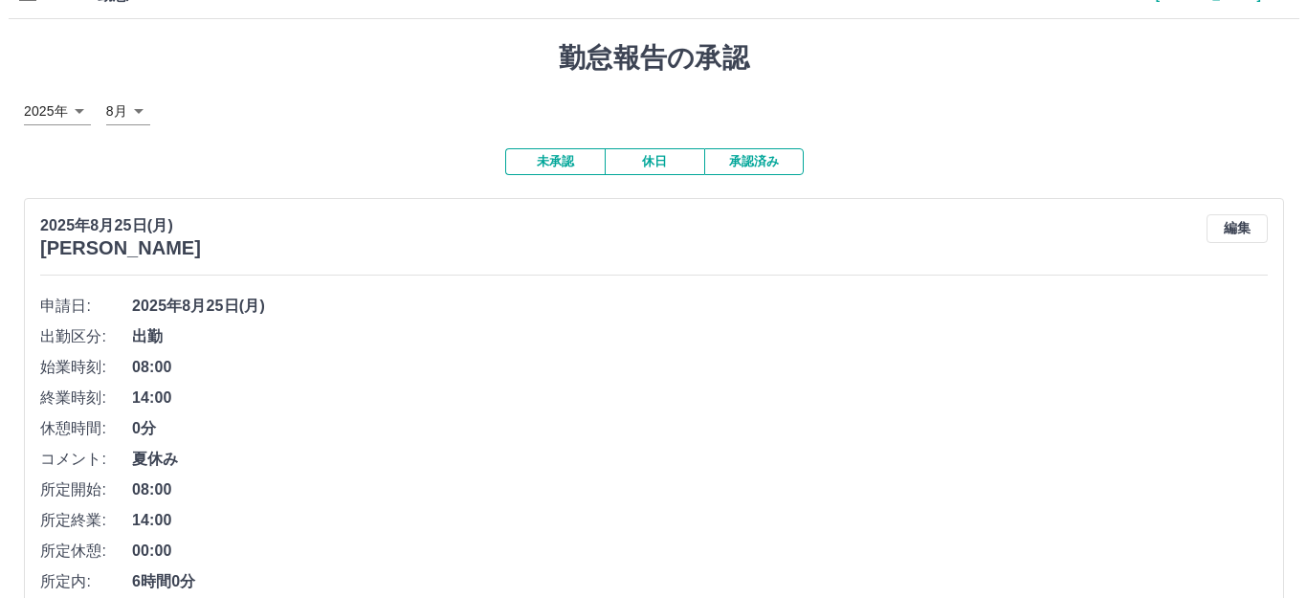
scroll to position [0, 0]
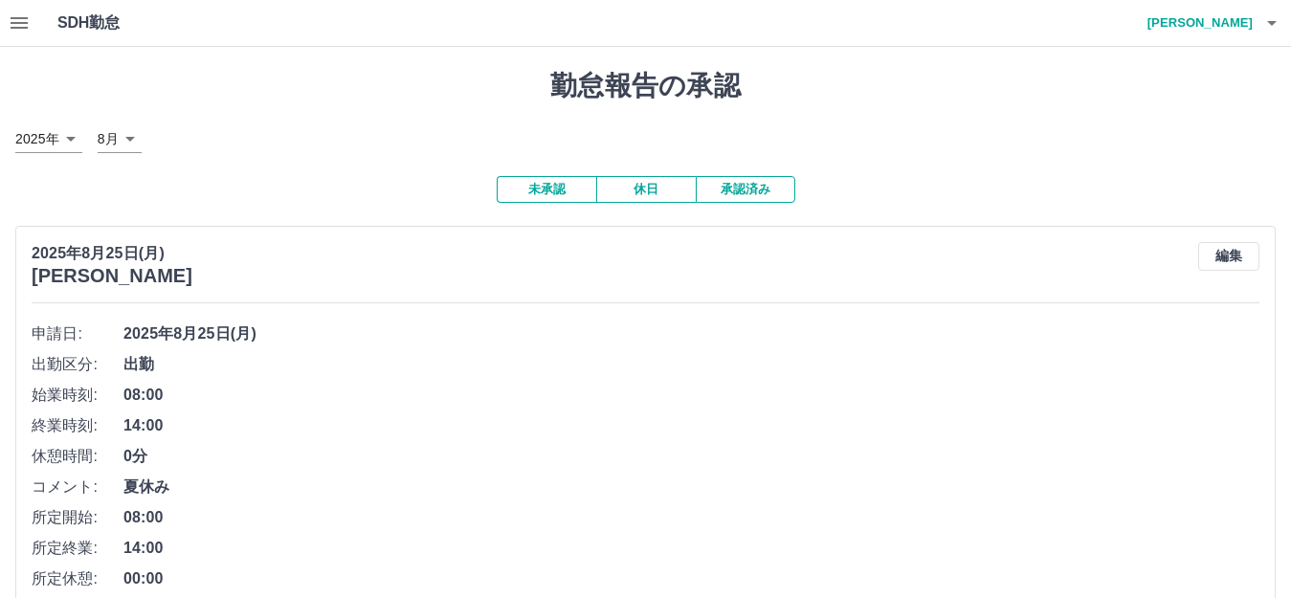
click at [1271, 17] on icon "button" at bounding box center [1271, 22] width 23 height 23
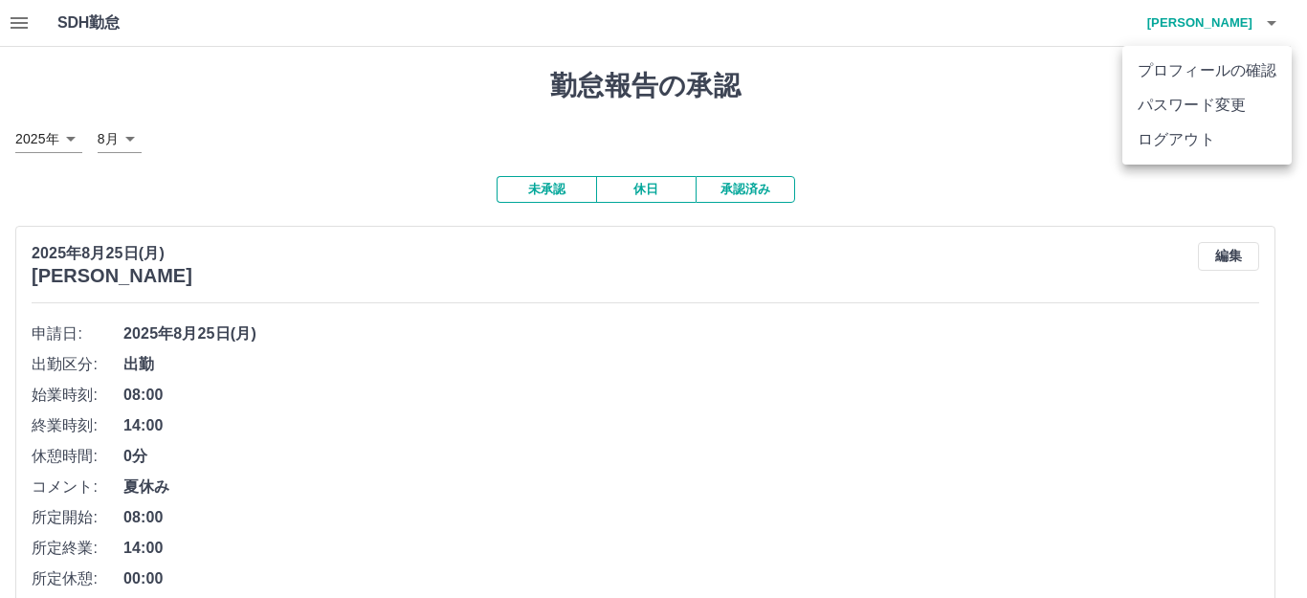
click at [1219, 138] on li "ログアウト" at bounding box center [1207, 139] width 169 height 34
